Goal: Transaction & Acquisition: Obtain resource

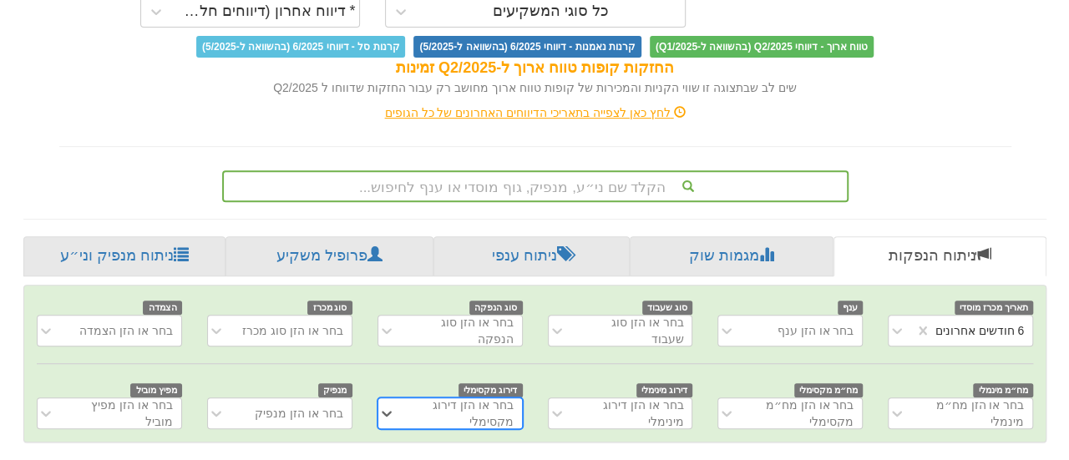
scroll to position [0, 3579]
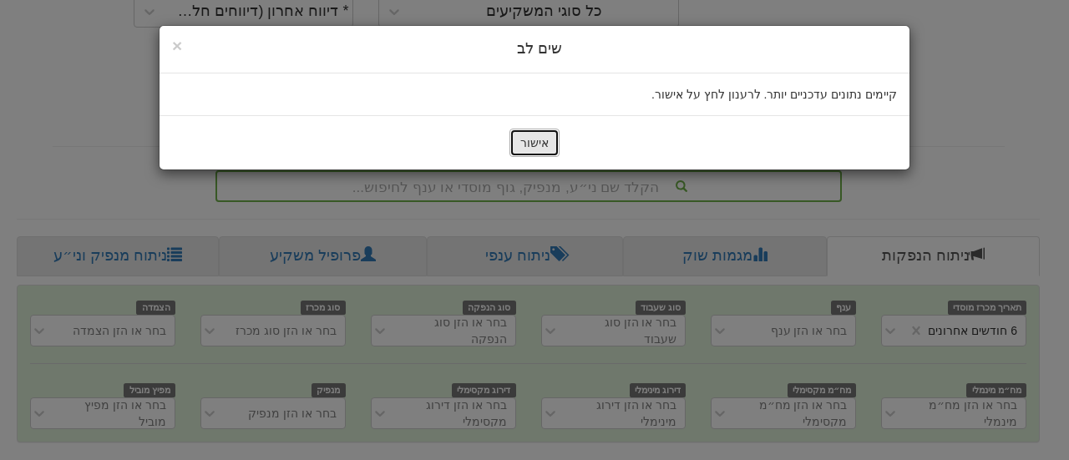
click at [526, 146] on button "אישור" at bounding box center [535, 143] width 50 height 28
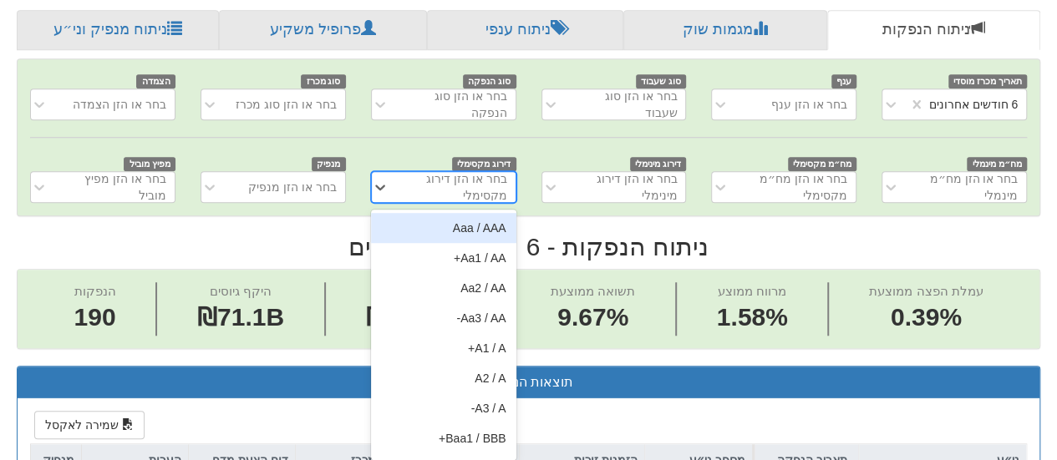
scroll to position [535, 0]
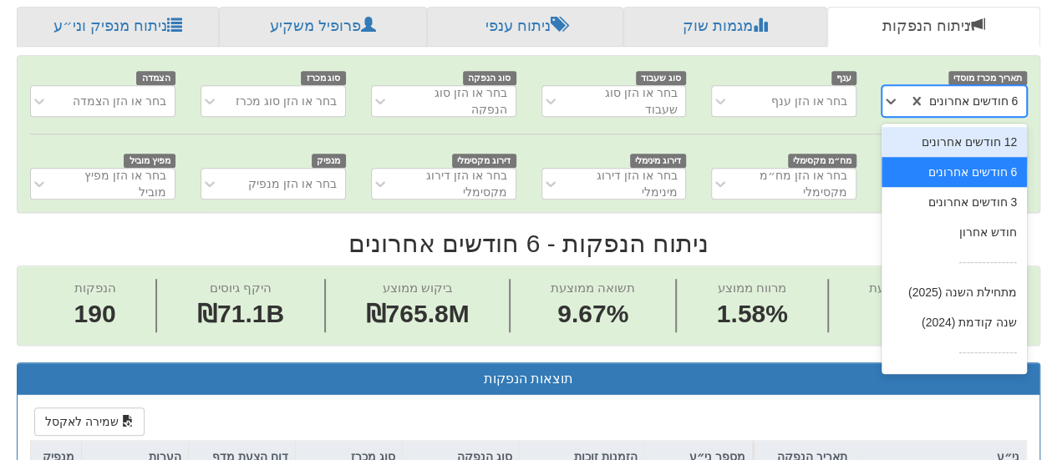
click at [974, 95] on div "6 חודשים אחרונים" at bounding box center [972, 101] width 89 height 17
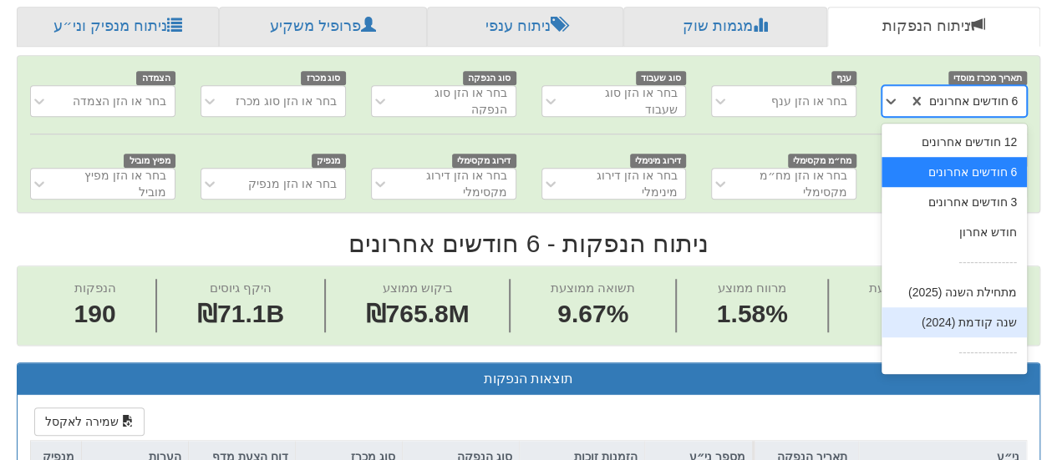
scroll to position [27, 0]
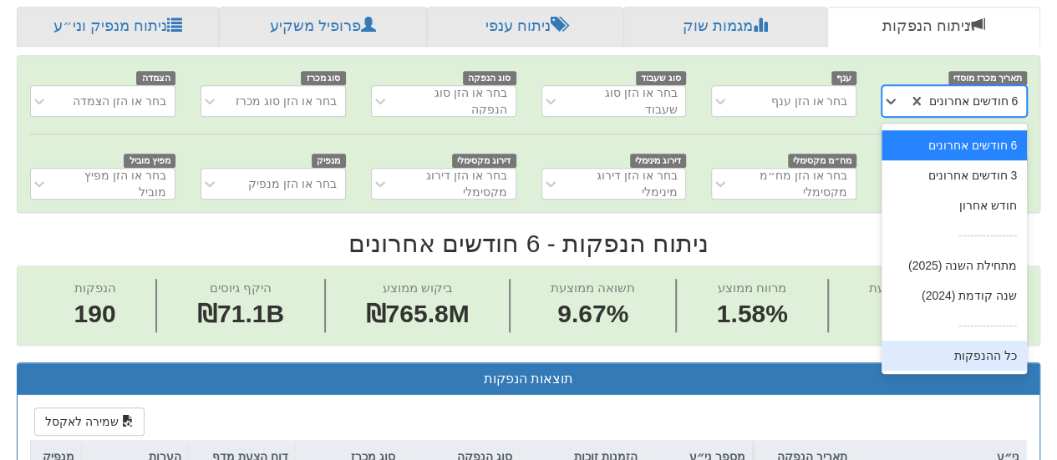
click at [956, 358] on div "כל ההנפקות" at bounding box center [953, 356] width 145 height 30
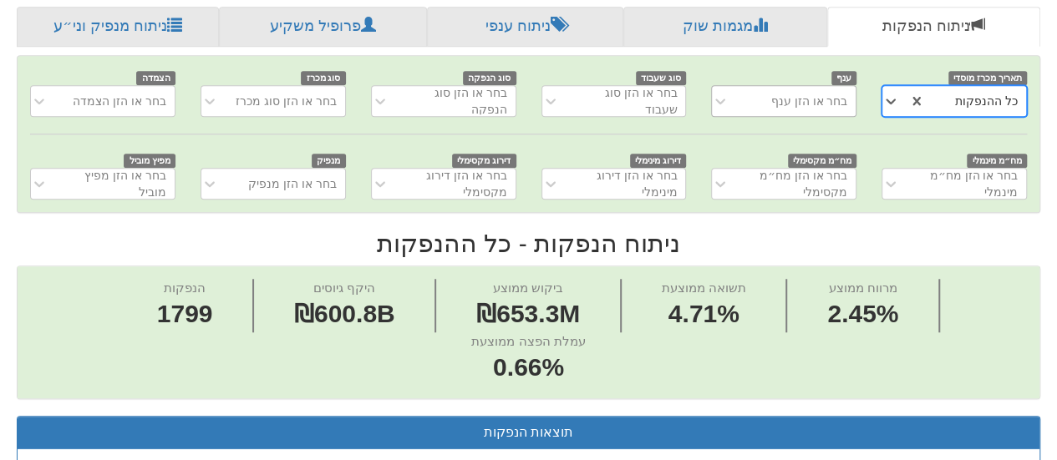
click at [799, 94] on div "בחר או הזן ענף" at bounding box center [809, 101] width 77 height 17
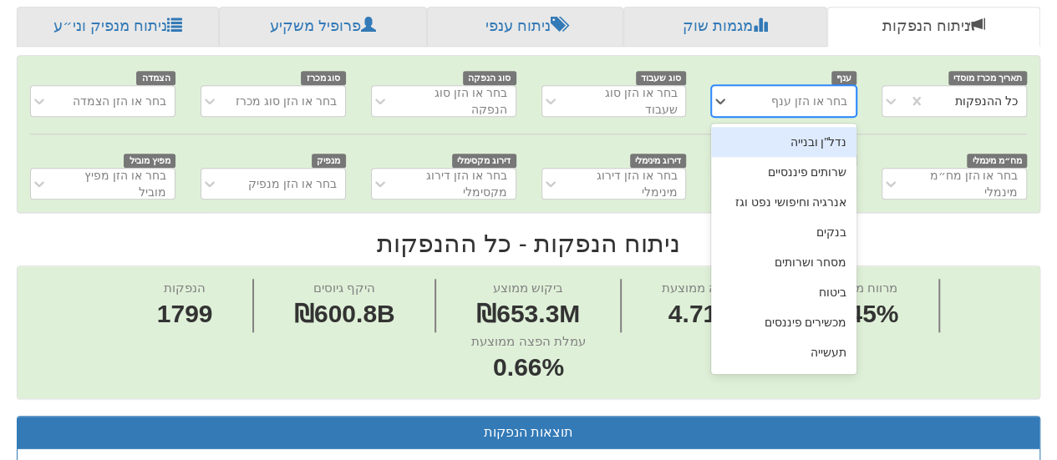
click at [789, 138] on div "נדל"ן ובנייה" at bounding box center [783, 142] width 145 height 30
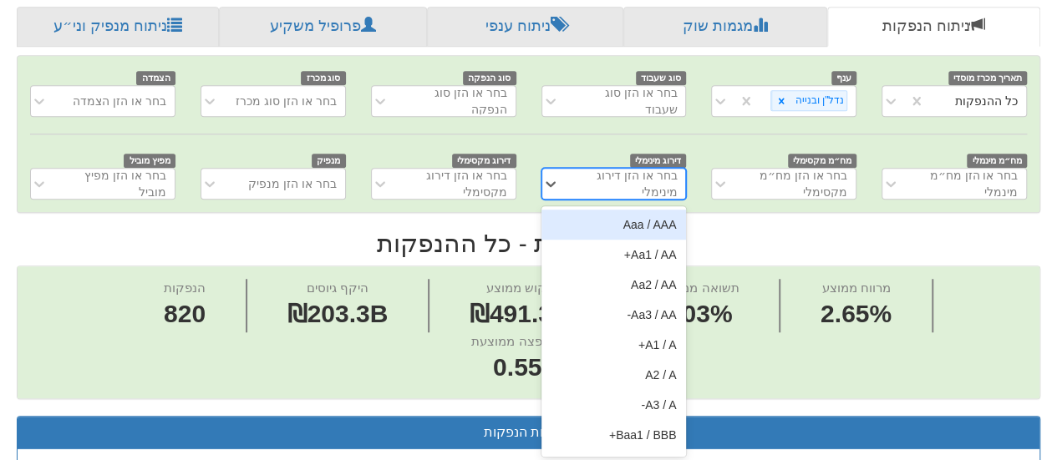
click at [662, 193] on div "בחר או הזן דירוג מינימלי" at bounding box center [624, 183] width 108 height 33
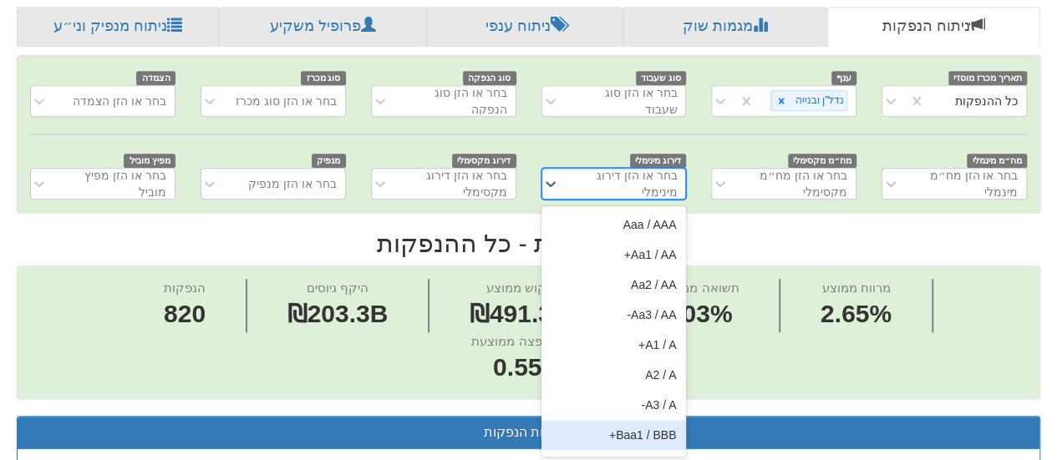
click at [627, 429] on div "Baa1 / BBB+" at bounding box center [613, 435] width 145 height 30
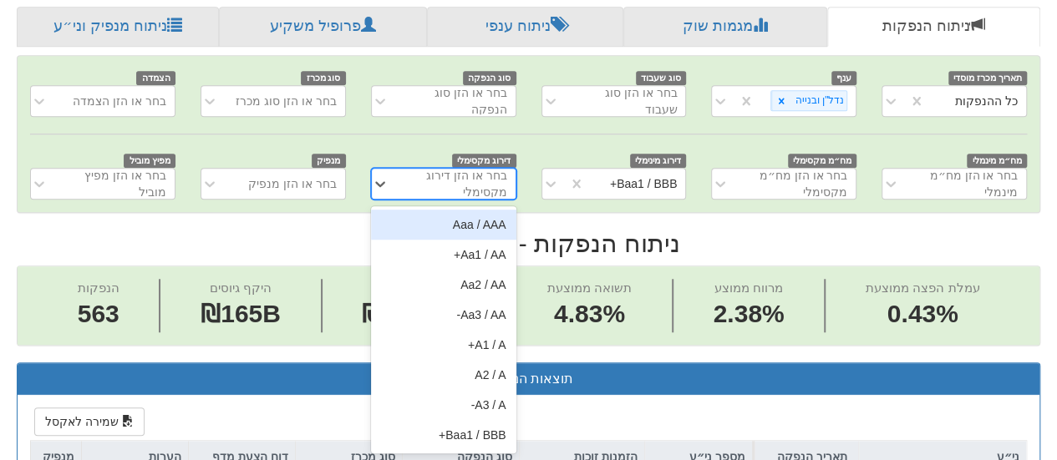
click at [481, 185] on div "בחר או הזן דירוג מקסימלי" at bounding box center [453, 183] width 108 height 33
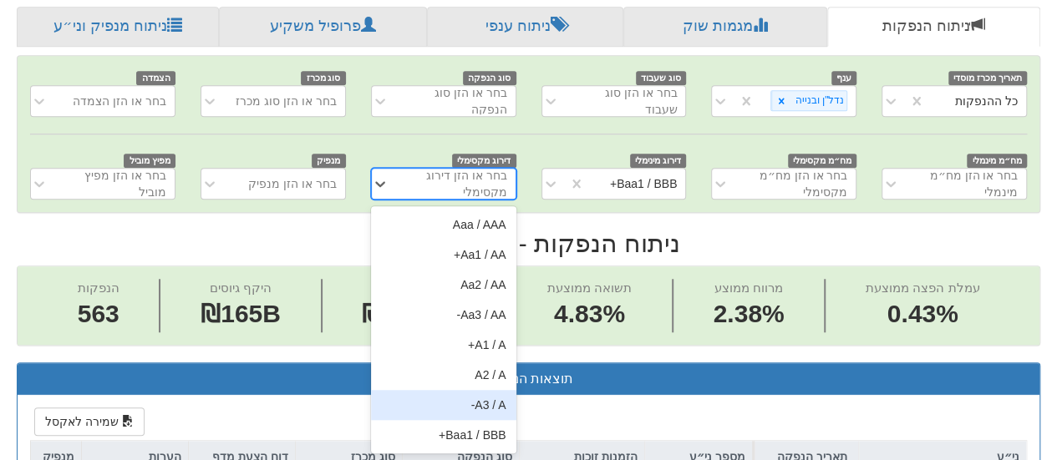
click at [469, 395] on div "A3 / A-" at bounding box center [443, 405] width 145 height 30
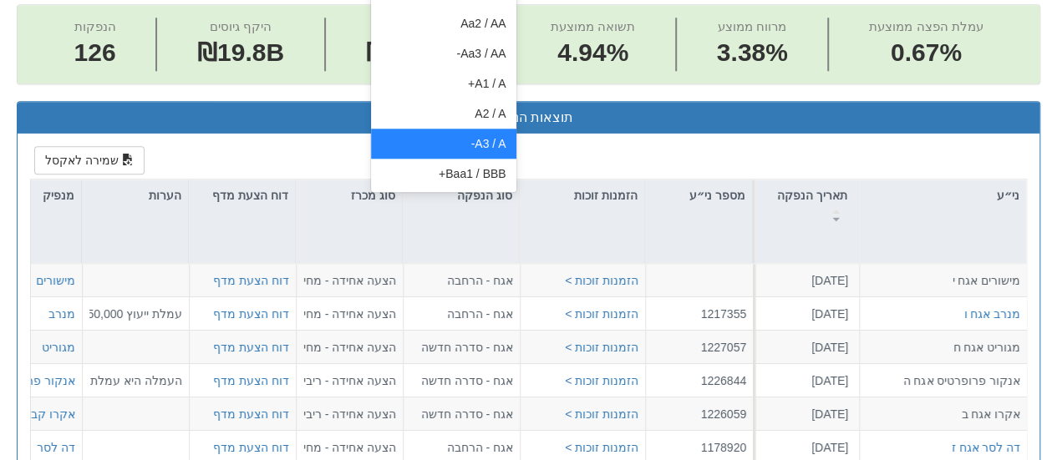
scroll to position [784, 0]
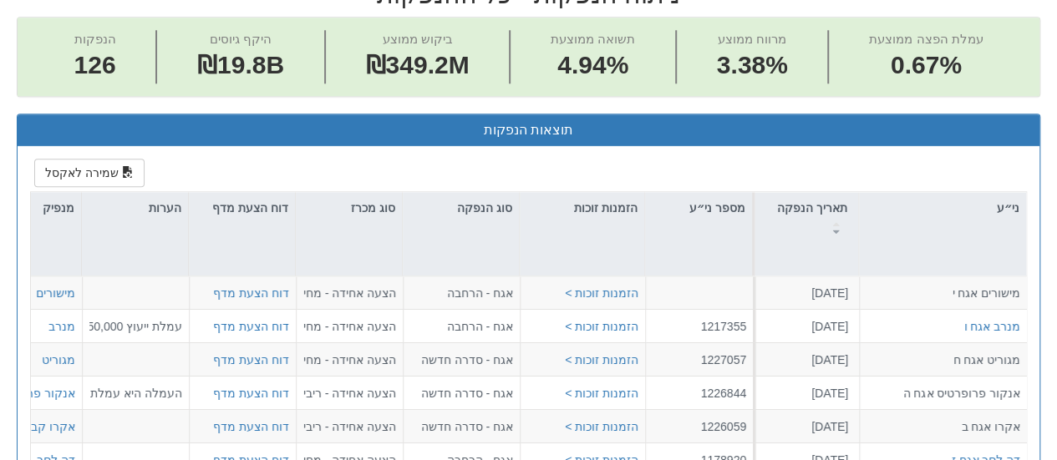
click at [284, 171] on div "שמירה לאקסל ני״ע תאריך הנפקה מספר ני״ע הזמנות זוכות סוג הנפקה סוג מכרז דוח הצעת…" at bounding box center [529, 459] width 1022 height 626
click at [122, 168] on span "button" at bounding box center [128, 172] width 12 height 12
click at [88, 175] on button "שמירה לאקסל" at bounding box center [89, 173] width 110 height 28
